Goal: Task Accomplishment & Management: Use online tool/utility

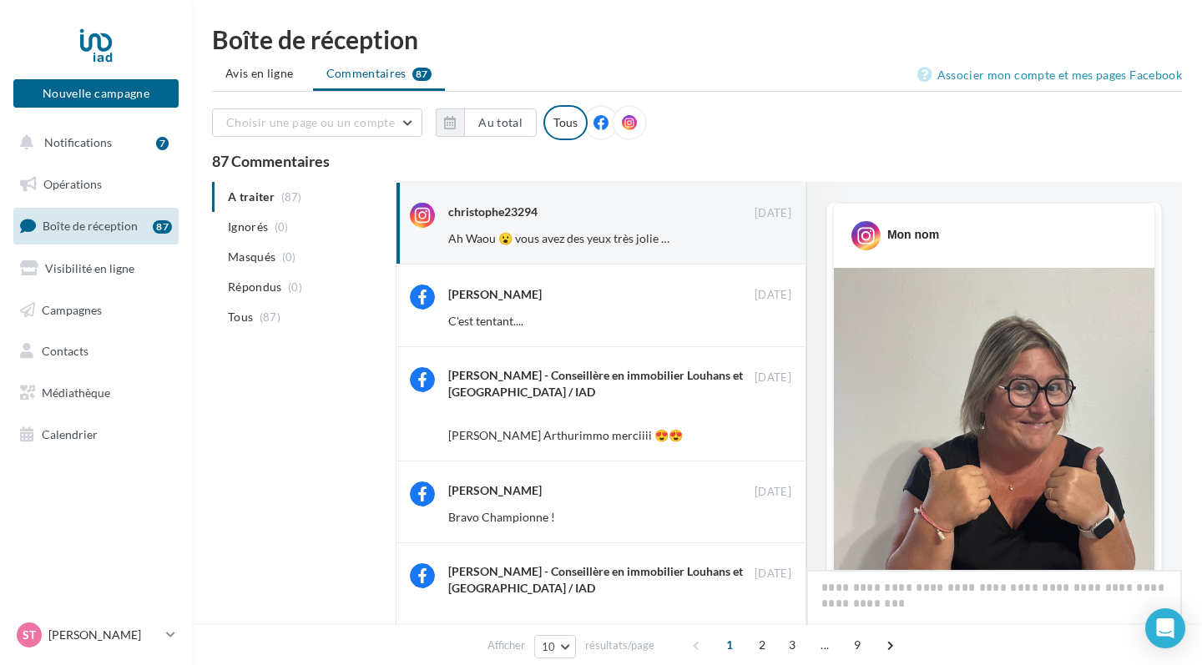
scroll to position [868, 0]
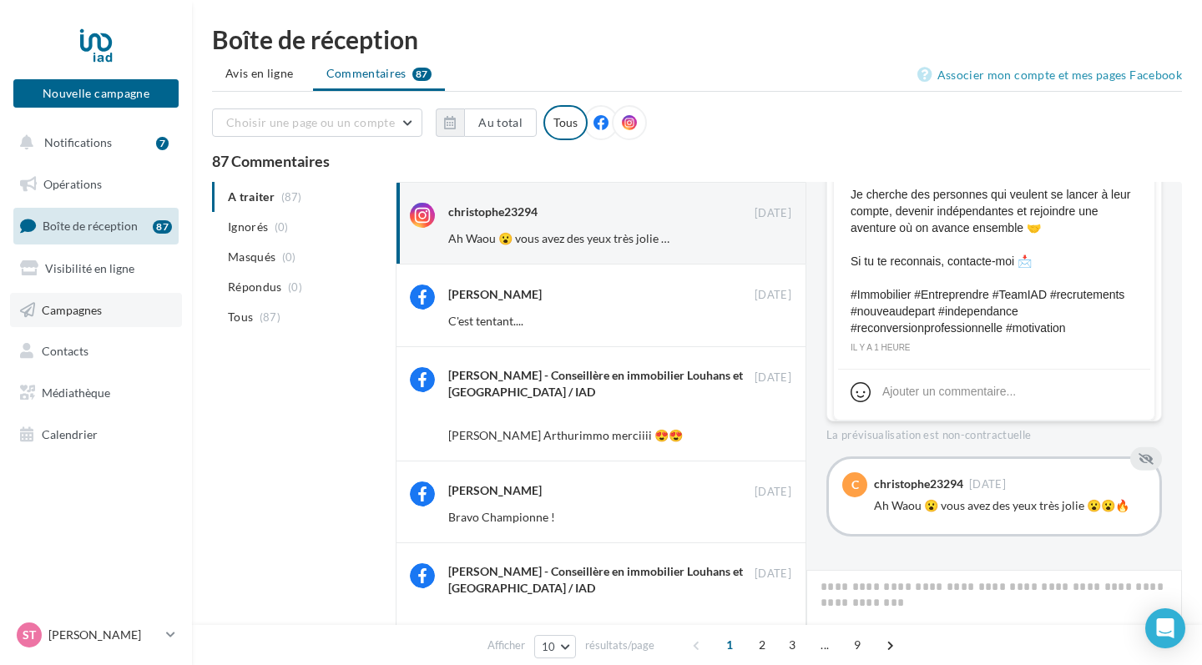
click at [88, 302] on span "Campagnes" at bounding box center [72, 309] width 60 height 14
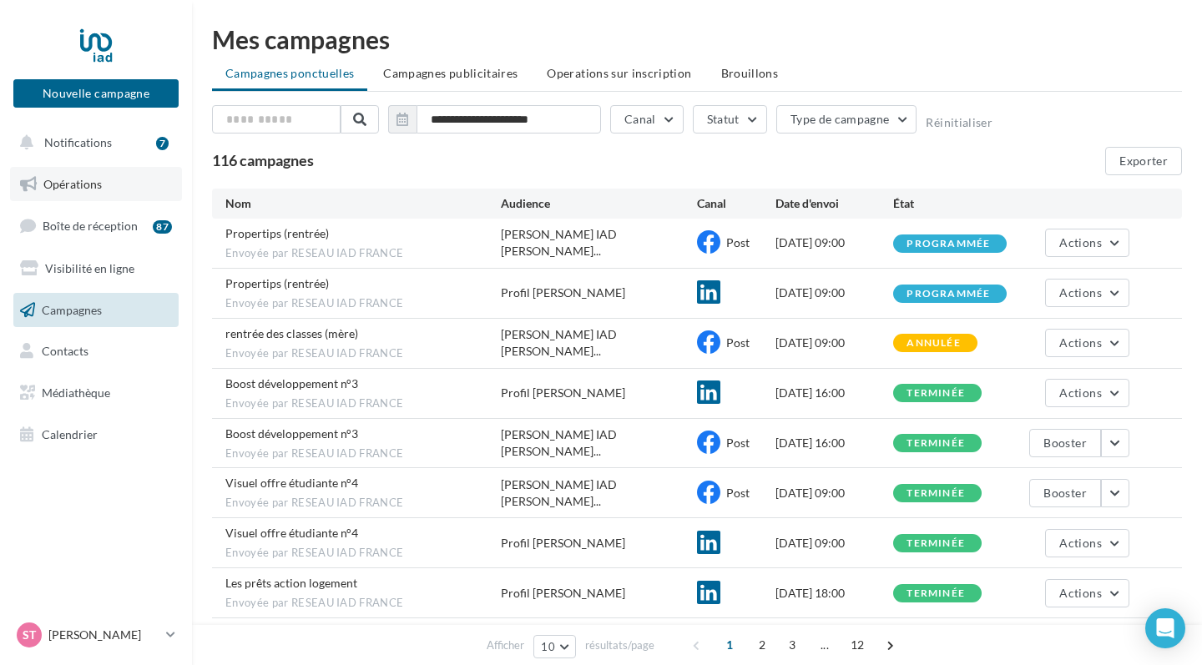
click at [82, 183] on span "Opérations" at bounding box center [72, 184] width 58 height 14
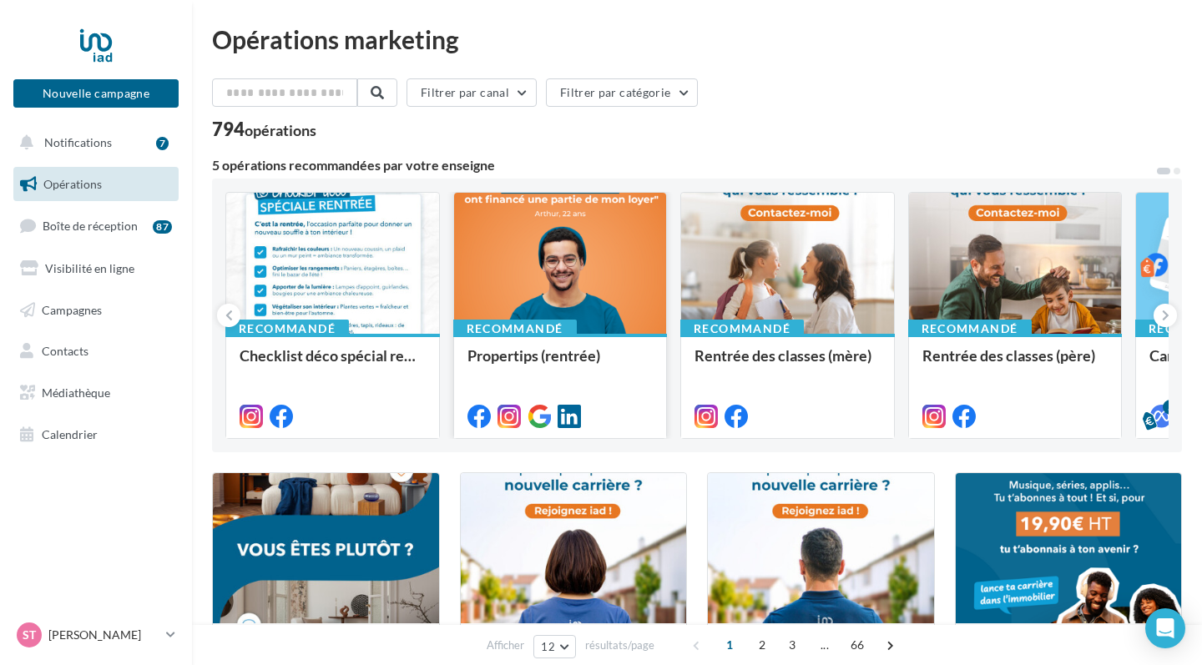
click at [580, 286] on div at bounding box center [560, 264] width 213 height 143
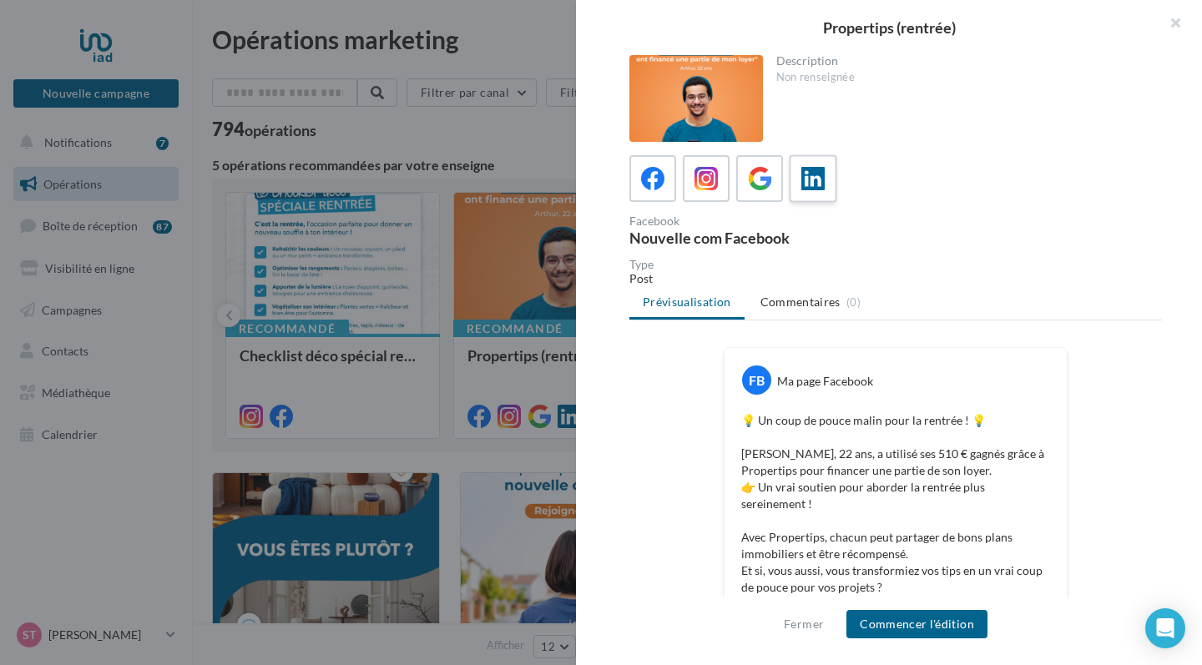
click at [816, 177] on icon at bounding box center [813, 179] width 24 height 24
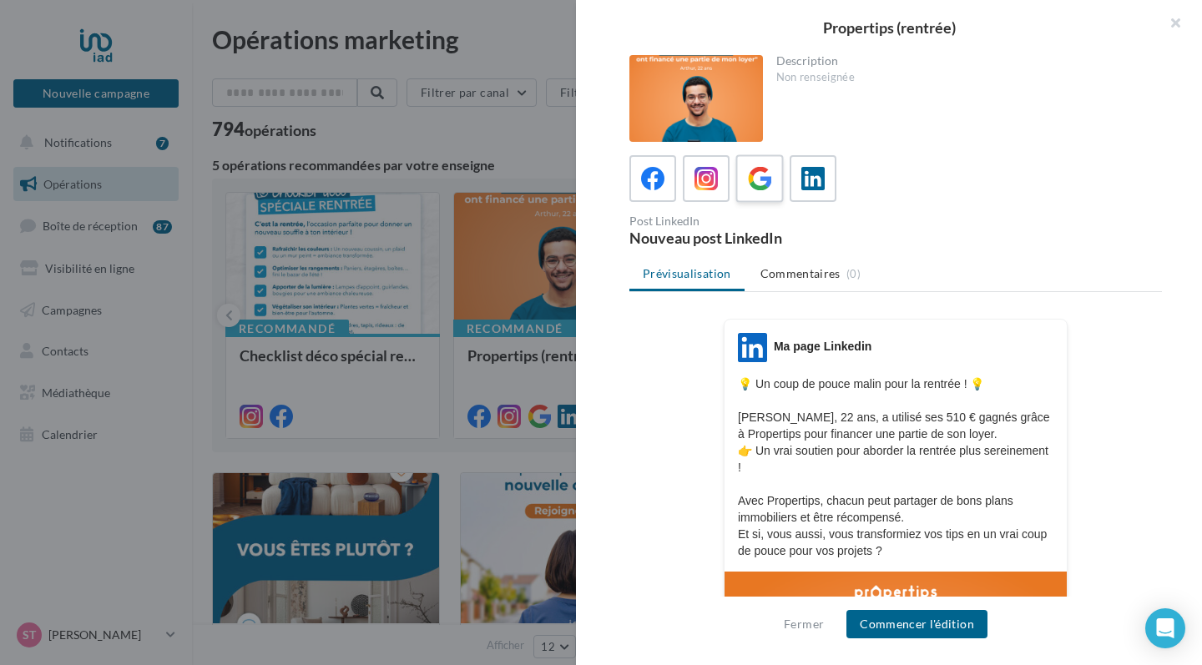
click at [764, 174] on icon at bounding box center [760, 179] width 24 height 24
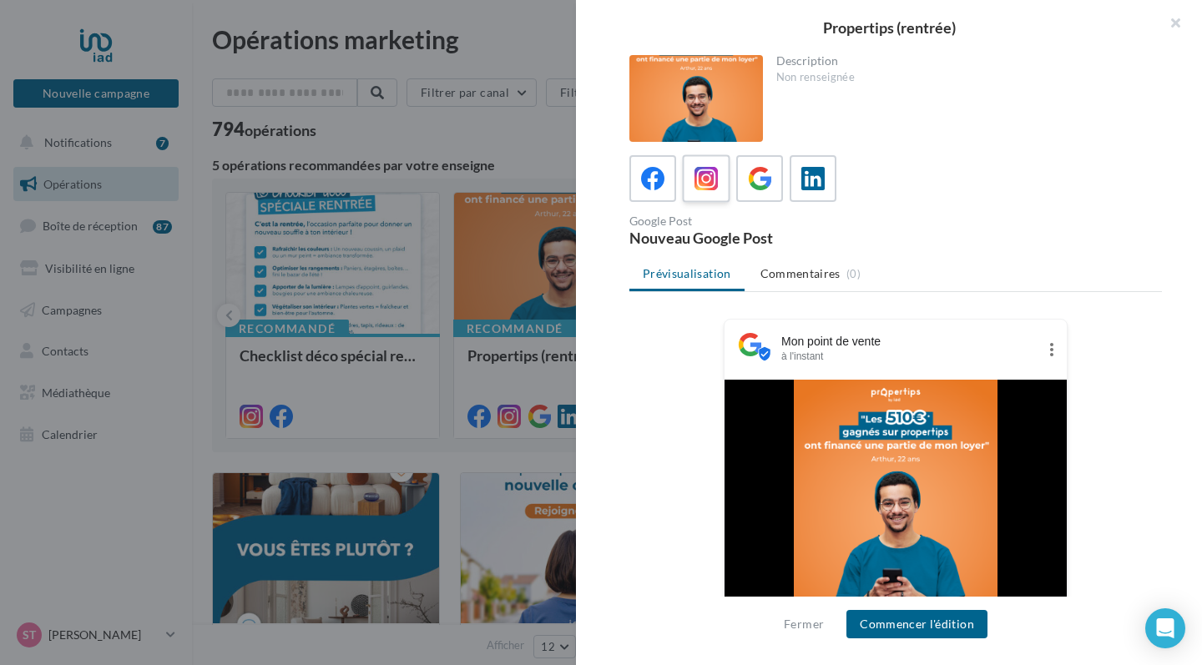
click at [703, 187] on icon at bounding box center [706, 179] width 24 height 24
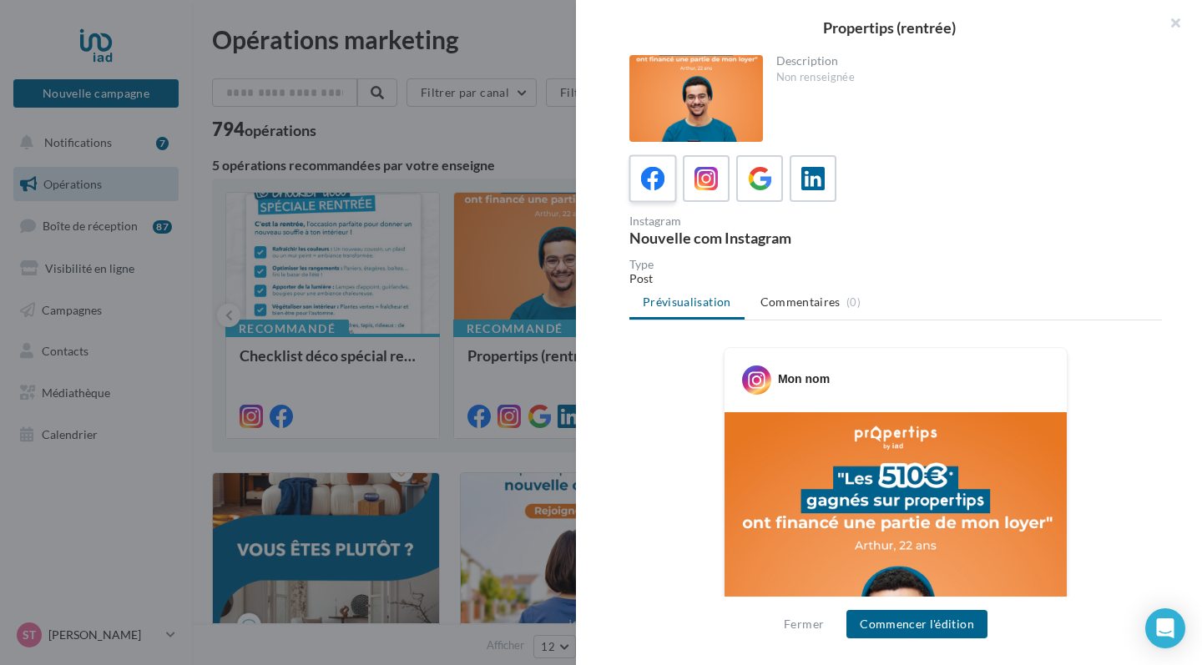
click at [665, 173] on div at bounding box center [653, 179] width 31 height 31
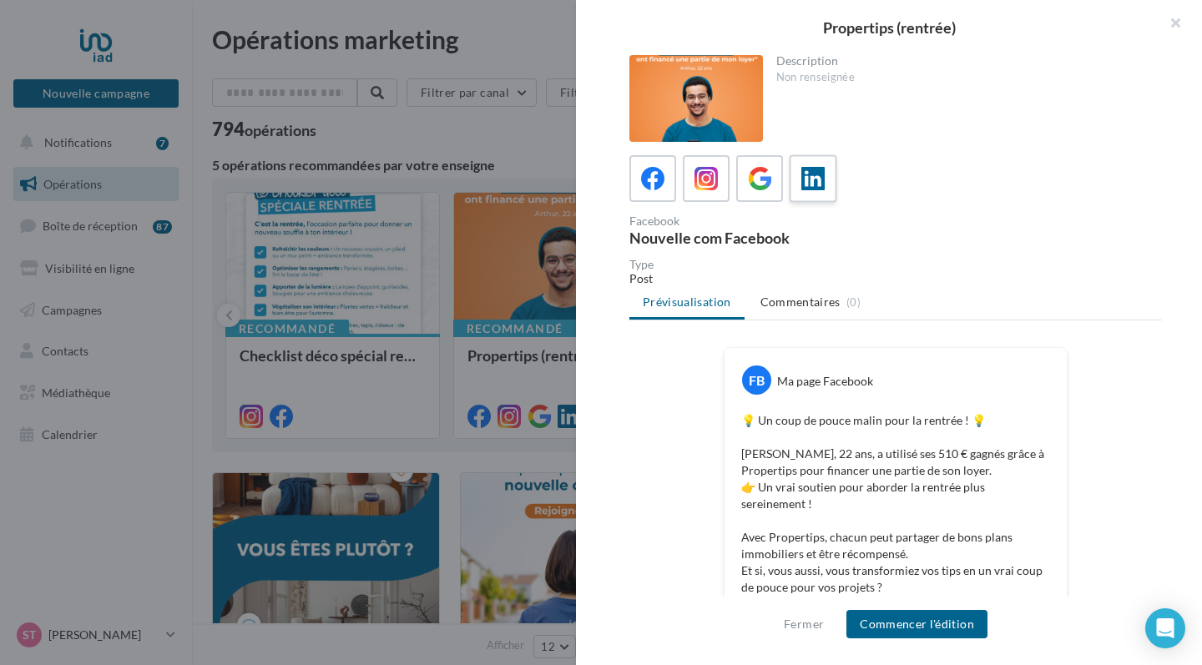
click at [820, 182] on icon at bounding box center [813, 179] width 24 height 24
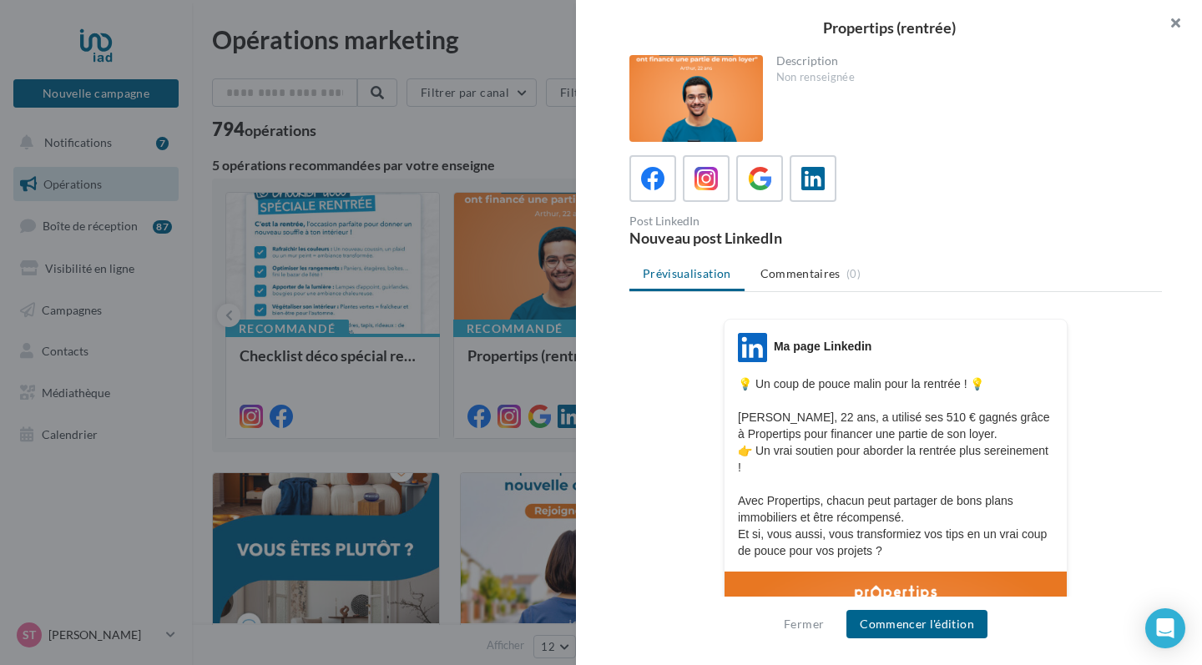
click at [1178, 22] on button "button" at bounding box center [1168, 25] width 67 height 50
